Goal: Task Accomplishment & Management: Manage account settings

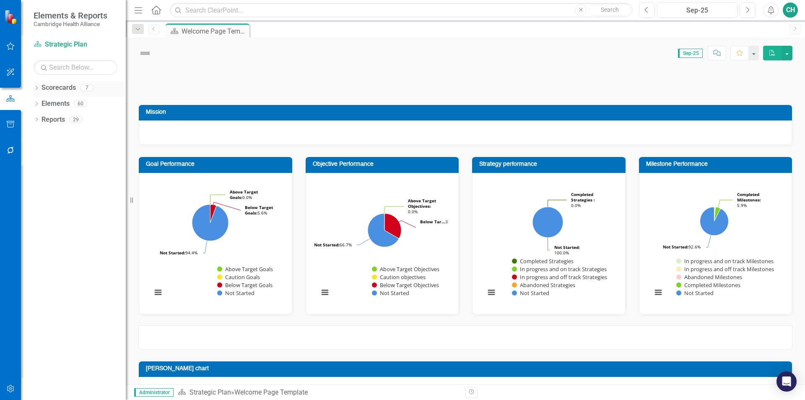
click at [36, 88] on icon "Dropdown" at bounding box center [37, 88] width 6 height 5
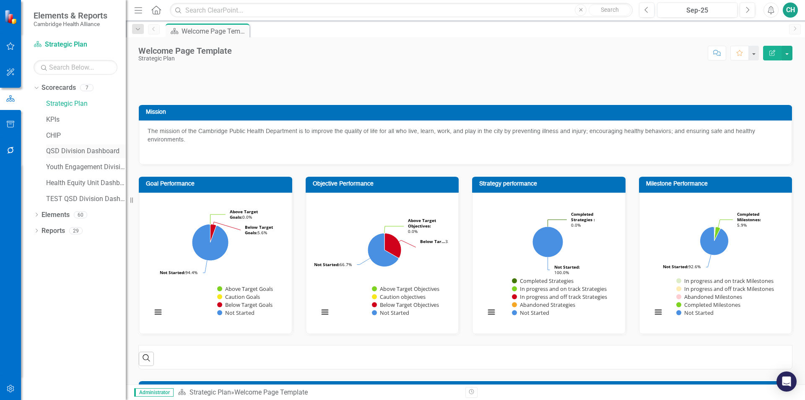
click at [62, 148] on link "QSD Division Dashboard" at bounding box center [86, 151] width 80 height 10
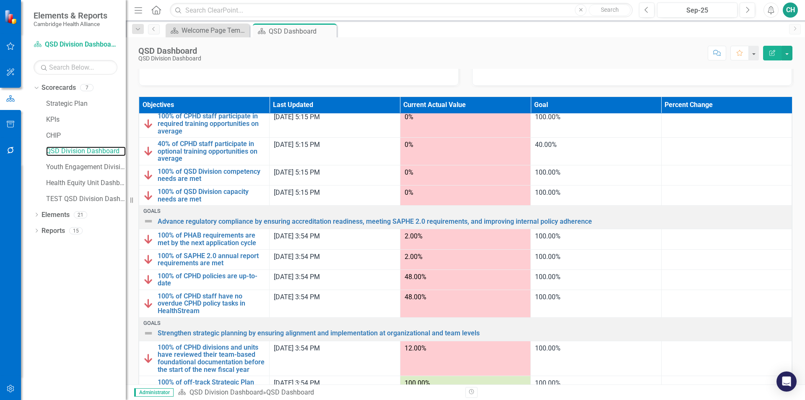
scroll to position [93, 0]
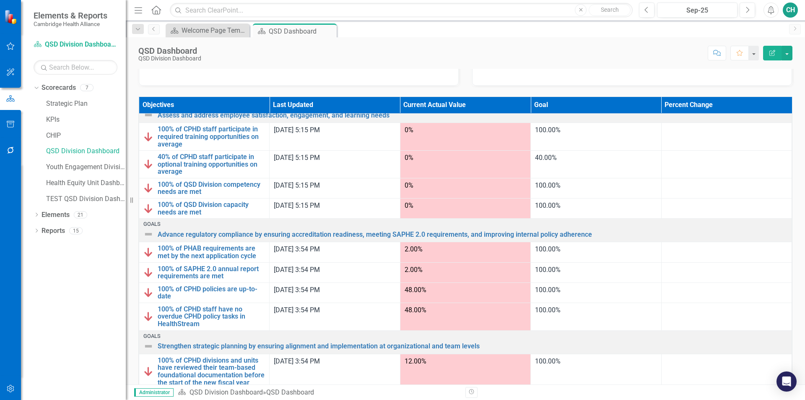
click at [435, 244] on td "2.00%" at bounding box center [465, 252] width 130 height 20
click at [431, 253] on div "2.00%" at bounding box center [466, 249] width 122 height 10
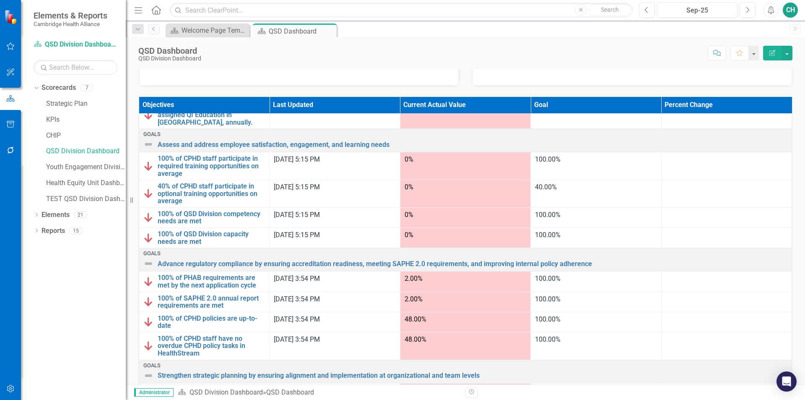
scroll to position [84, 0]
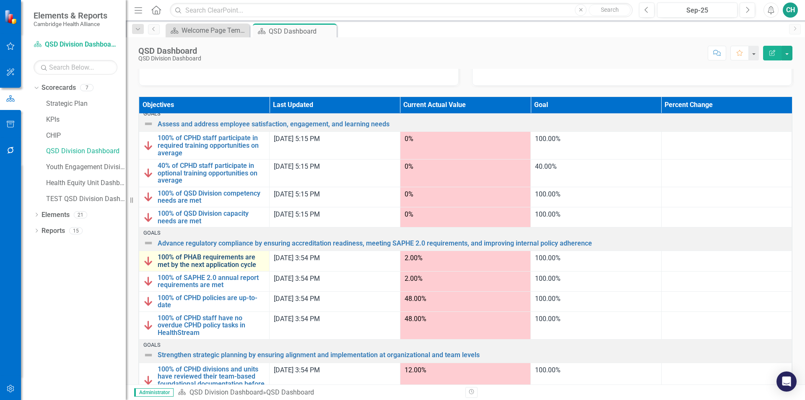
click at [199, 256] on link "100% of PHAB requirements are met by the next application cycle" at bounding box center [211, 260] width 107 height 15
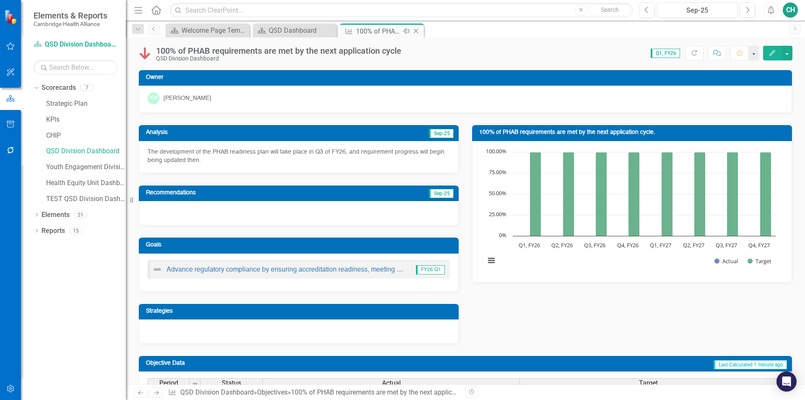
click at [416, 33] on icon "Close" at bounding box center [416, 31] width 8 height 7
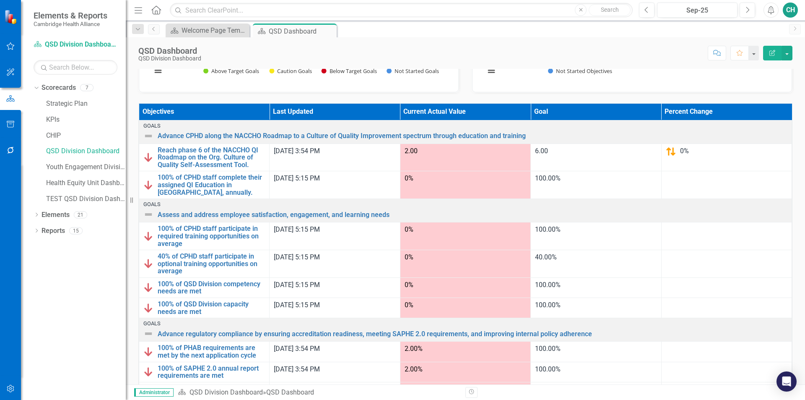
scroll to position [294, 0]
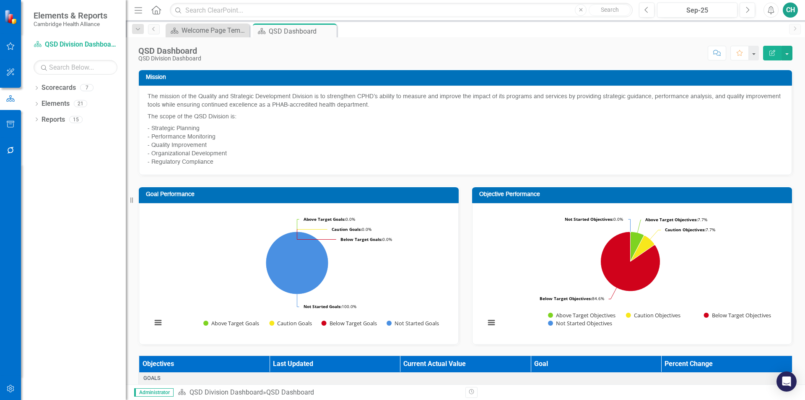
drag, startPoint x: 332, startPoint y: 30, endPoint x: 27, endPoint y: 93, distance: 311.2
click at [0, 0] on icon "Close" at bounding box center [0, 0] width 0 height 0
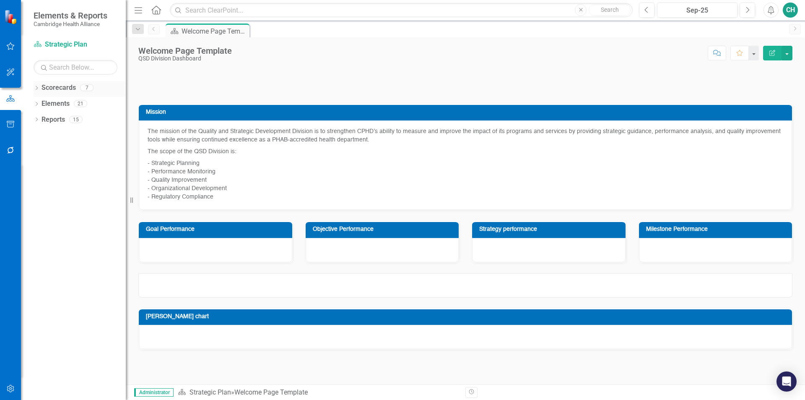
click at [35, 89] on icon "Dropdown" at bounding box center [37, 88] width 6 height 5
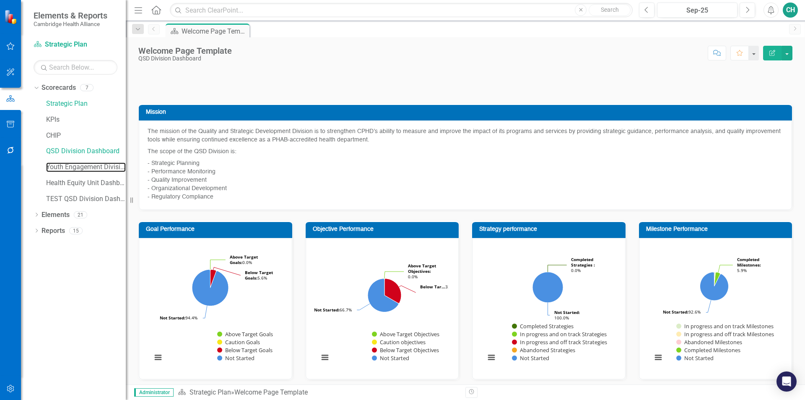
click at [88, 166] on link "Youth Engagement Division" at bounding box center [86, 167] width 80 height 10
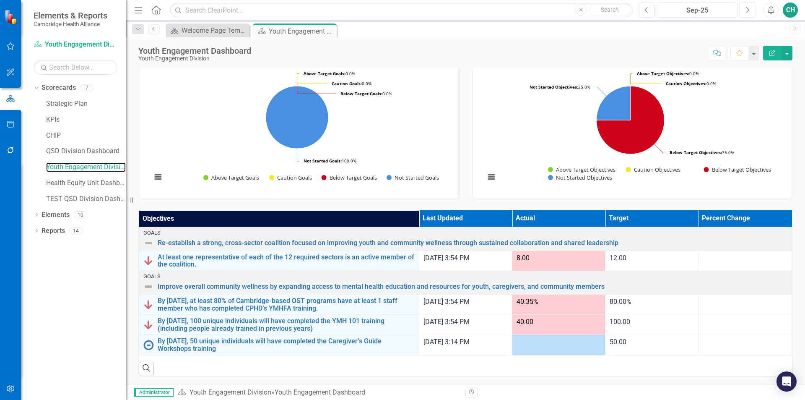
scroll to position [138, 0]
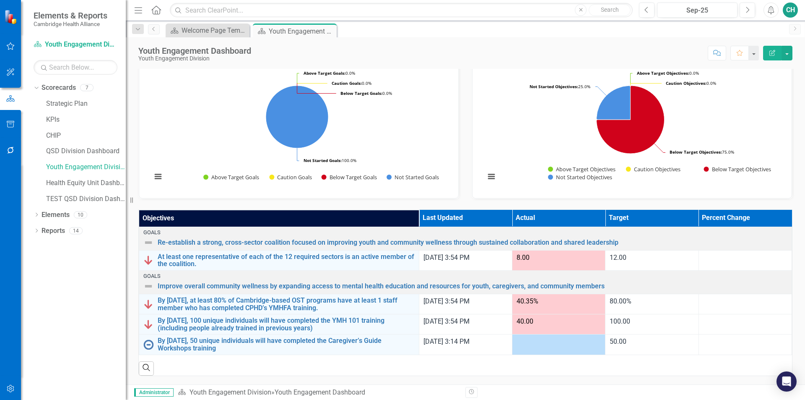
click at [416, 364] on div "Search" at bounding box center [465, 365] width 653 height 21
click at [557, 342] on div at bounding box center [559, 342] width 84 height 10
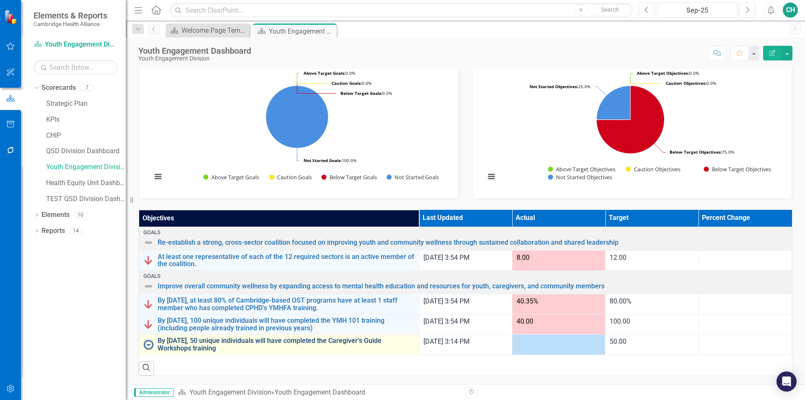
click at [320, 339] on link "By [DATE], 50 unique individuals will have completed the Caregiver’s Guide Work…" at bounding box center [286, 344] width 257 height 15
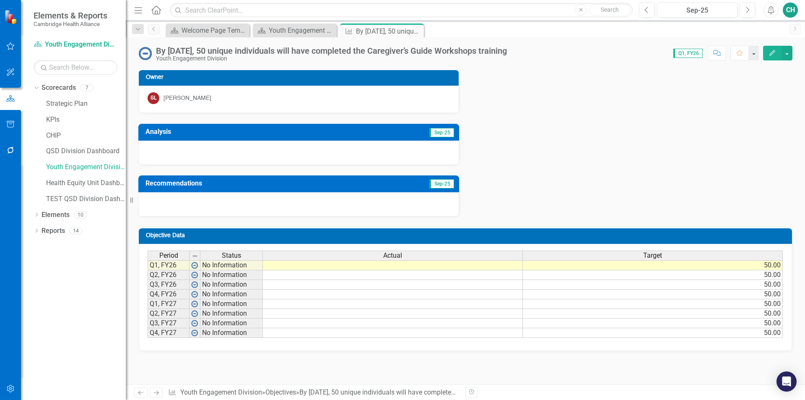
click at [411, 264] on td at bounding box center [393, 265] width 260 height 10
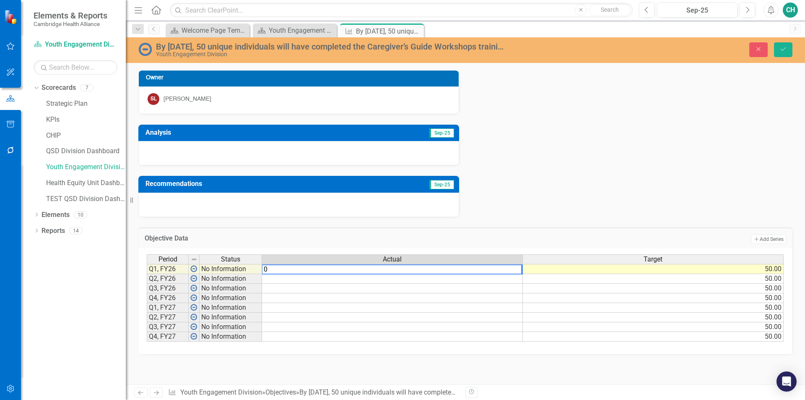
type textarea "0"
click at [609, 175] on div "Owner SL [PERSON_NAME] Analysis Sep-25 Recommendations Sep-25" at bounding box center [465, 138] width 667 height 158
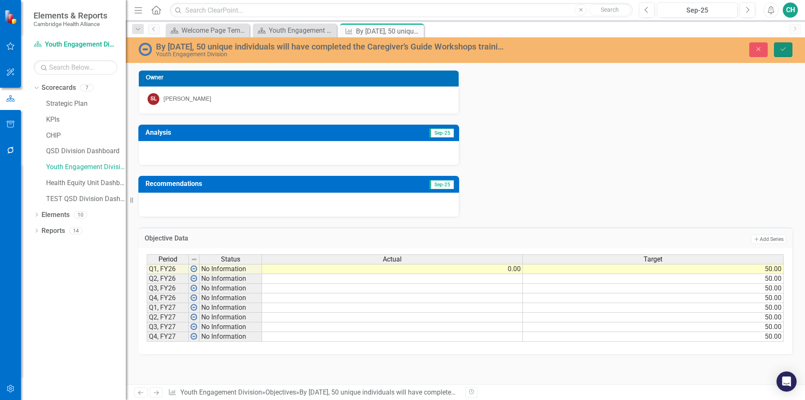
click at [783, 53] on button "Save" at bounding box center [783, 49] width 18 height 15
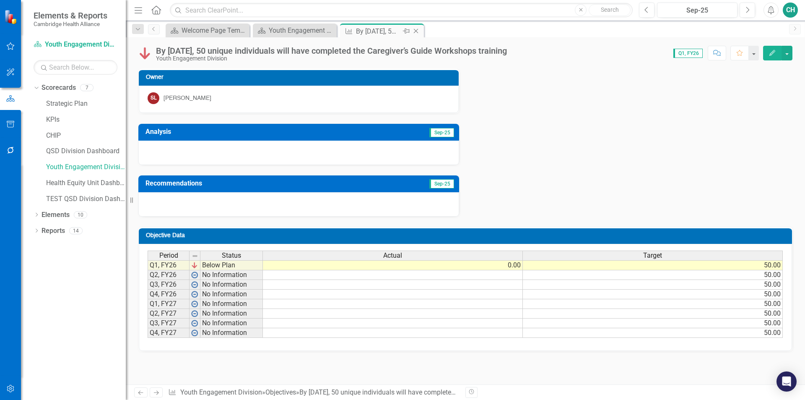
click at [419, 30] on icon "Close" at bounding box center [416, 31] width 8 height 7
